Goal: Information Seeking & Learning: Learn about a topic

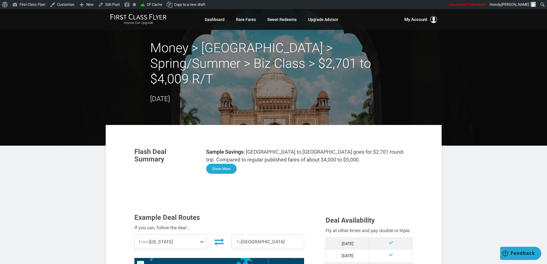
click at [225, 164] on button "Show More" at bounding box center [221, 169] width 30 height 10
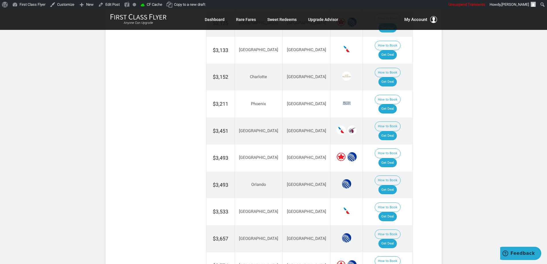
scroll to position [944, 0]
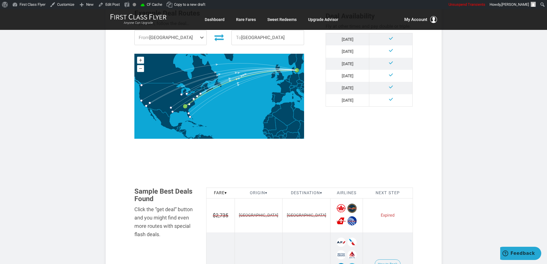
scroll to position [230, 0]
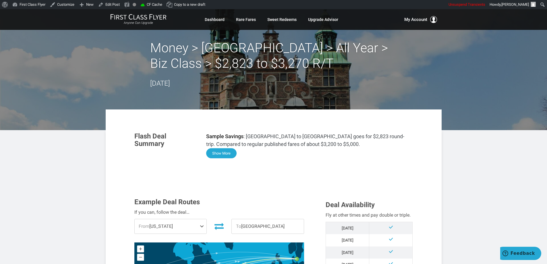
click at [220, 149] on button "Show More" at bounding box center [221, 153] width 30 height 10
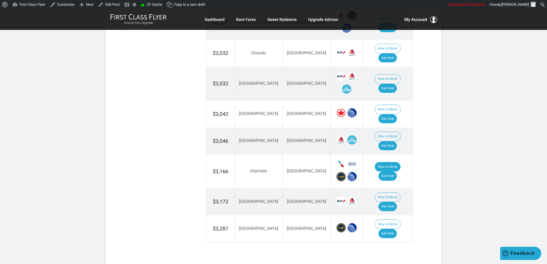
scroll to position [1178, 0]
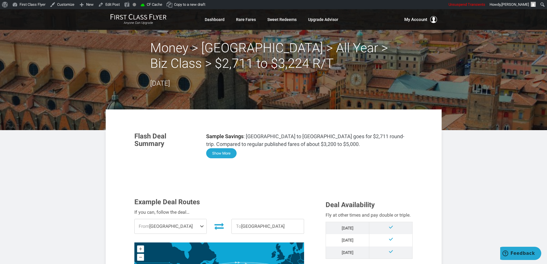
click at [226, 154] on button "Show More" at bounding box center [221, 153] width 30 height 10
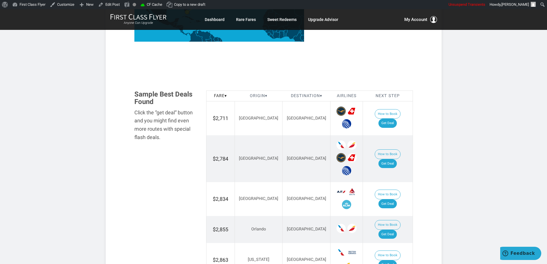
scroll to position [708, 0]
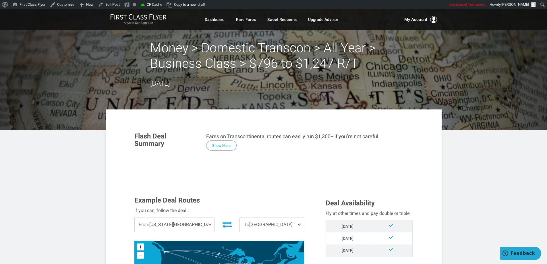
click at [221, 146] on button "Show More" at bounding box center [221, 145] width 30 height 10
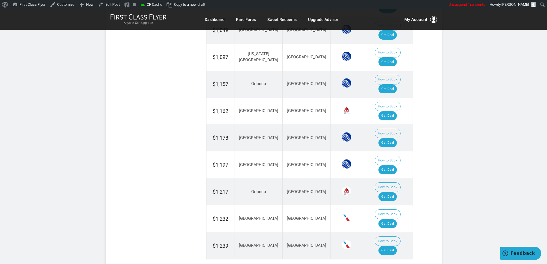
scroll to position [846, 0]
